Goal: Transaction & Acquisition: Purchase product/service

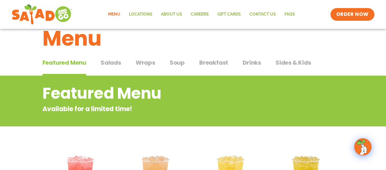
click at [217, 59] on span "Breakfast" at bounding box center [213, 62] width 29 height 9
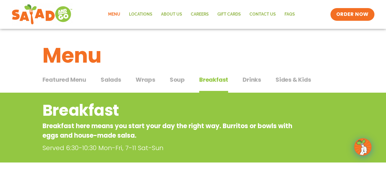
click at [114, 82] on span "Salads" at bounding box center [111, 79] width 21 height 9
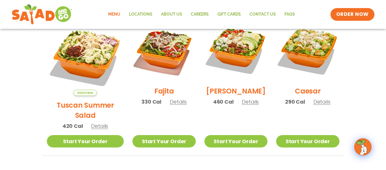
scroll to position [145, 0]
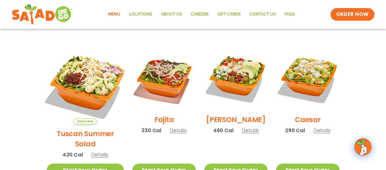
click at [80, 82] on img at bounding box center [85, 86] width 90 height 90
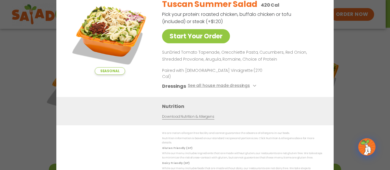
click at [80, 82] on div "Seasonal Start Your Order" at bounding box center [110, 45] width 84 height 103
click at [276, 53] on div "Seasonal Start Your Order Tuscan Summer Salad 420 Cal Pick your protein: roaste…" at bounding box center [195, 45] width 254 height 103
click at [276, 78] on div "Seasonal Start Your Order Tuscan Summer Salad 420 Cal Pick your protein: roaste…" at bounding box center [195, 85] width 390 height 170
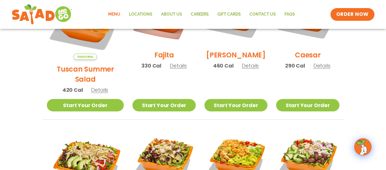
scroll to position [202, 0]
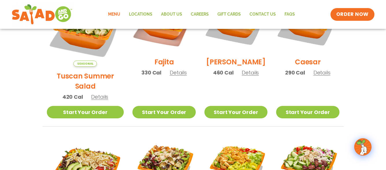
click at [25, 106] on section "Salads Our house-made dressings make our huge portions even more delicious. Goo…" at bounding box center [193, 144] width 386 height 508
